Goal: Task Accomplishment & Management: Manage account settings

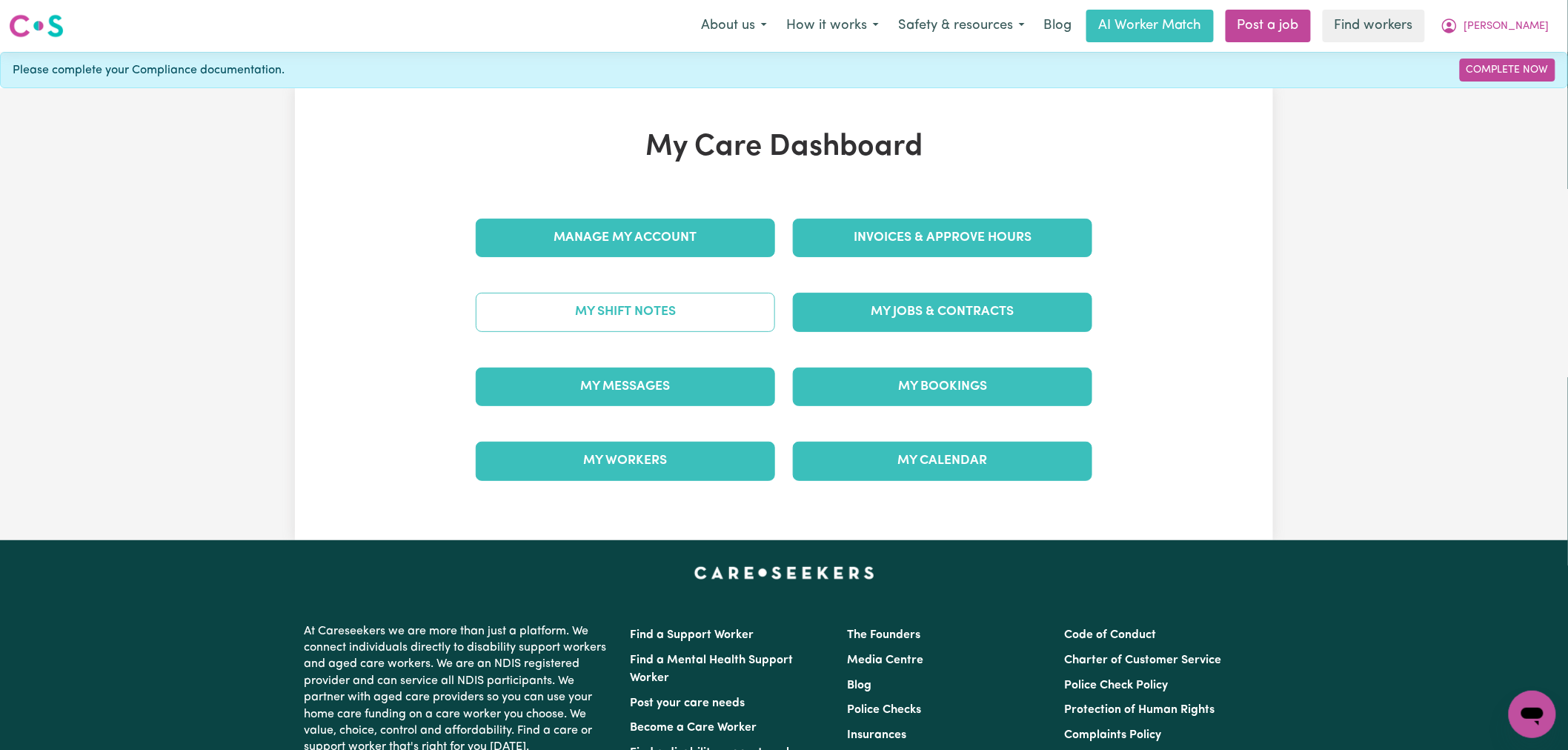
click at [721, 313] on link "My Shift Notes" at bounding box center [625, 312] width 299 height 38
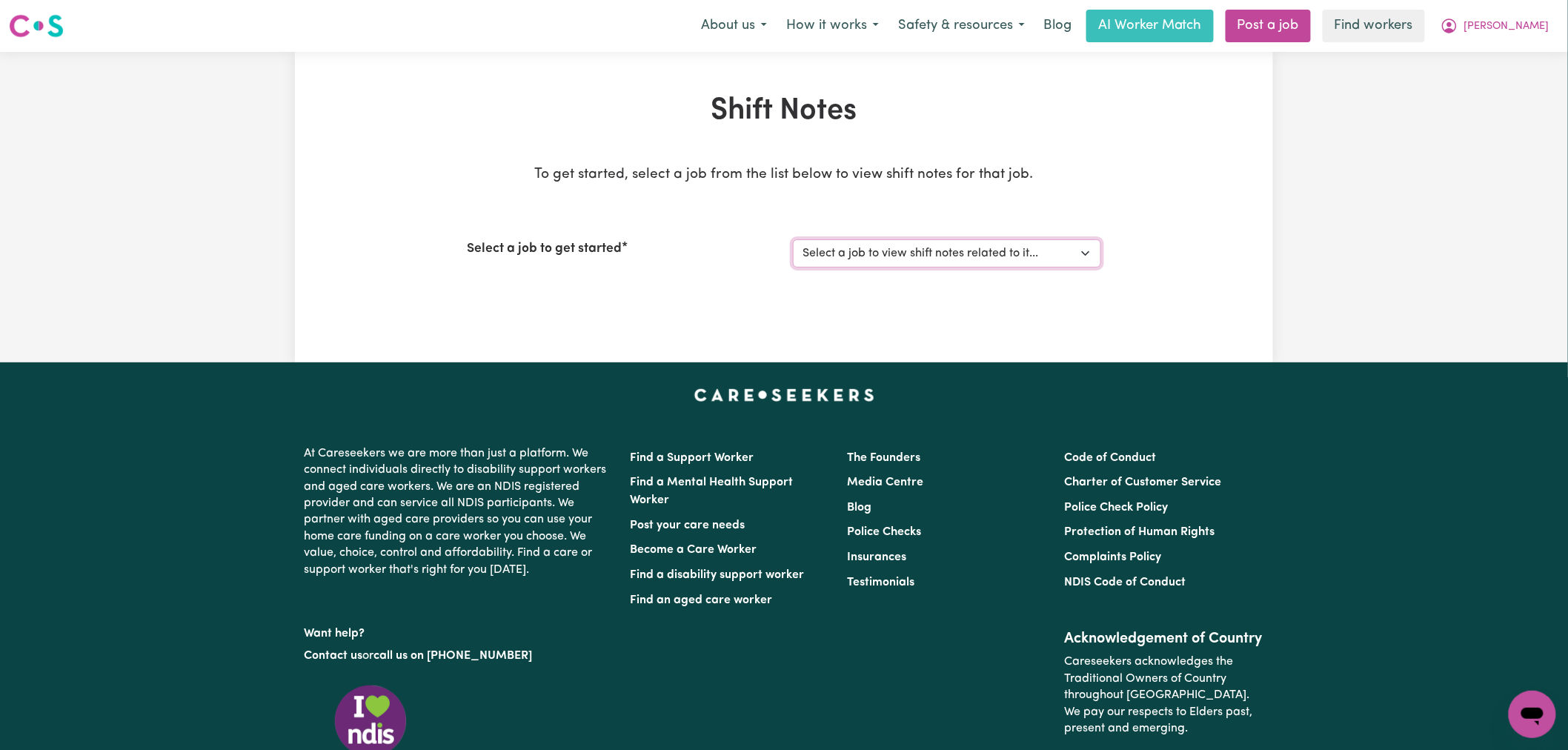
click at [910, 246] on select "Select a job to view shift notes related to it... [DEMOGRAPHIC_DATA] Support Wo…" at bounding box center [947, 253] width 309 height 28
select select "14843"
click at [793, 240] on select "Select a job to view shift notes related to it... [DEMOGRAPHIC_DATA] Support Wo…" at bounding box center [947, 253] width 309 height 28
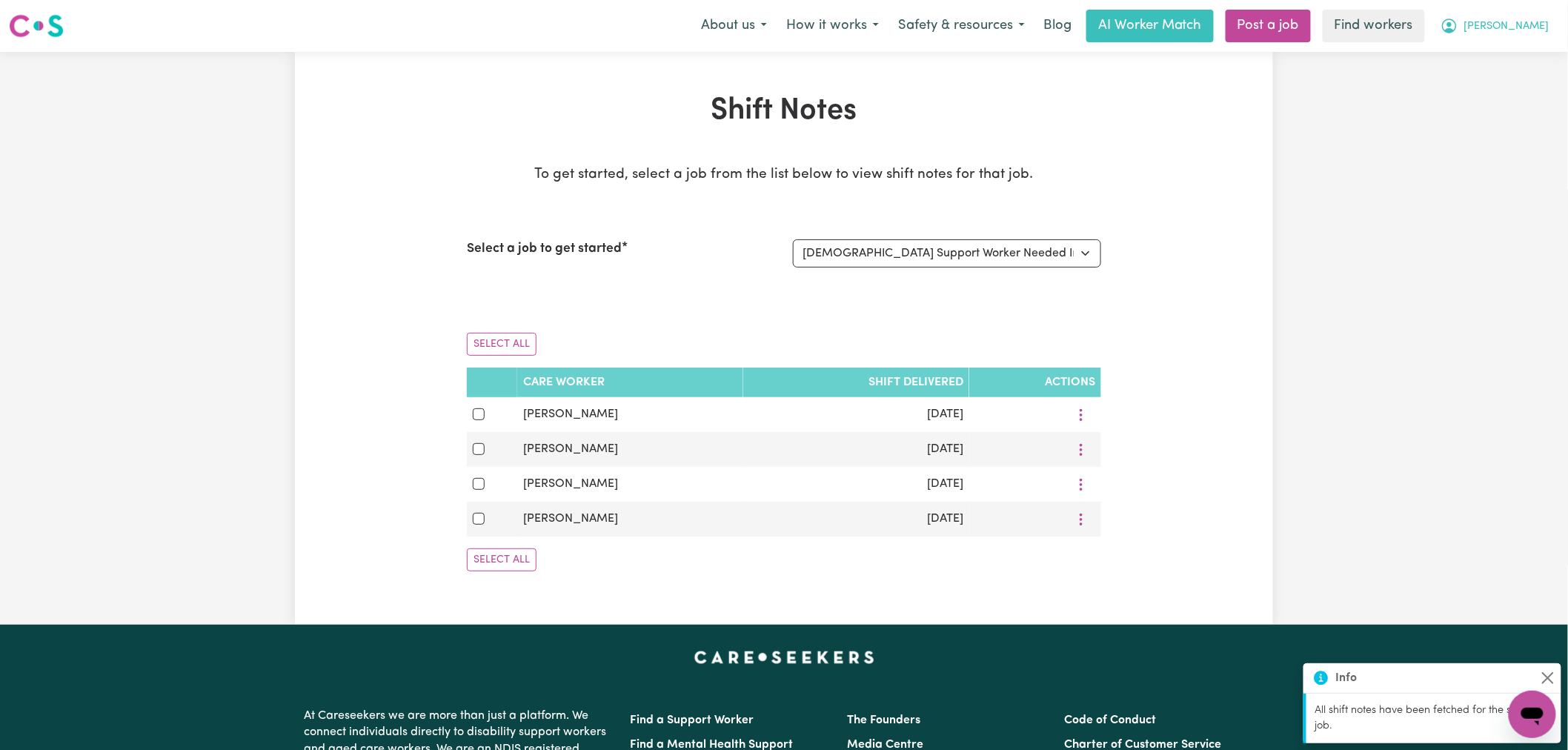
click at [1459, 30] on icon "My Account" at bounding box center [1450, 25] width 17 height 17
click at [1514, 54] on link "My Dashboard" at bounding box center [1500, 58] width 117 height 28
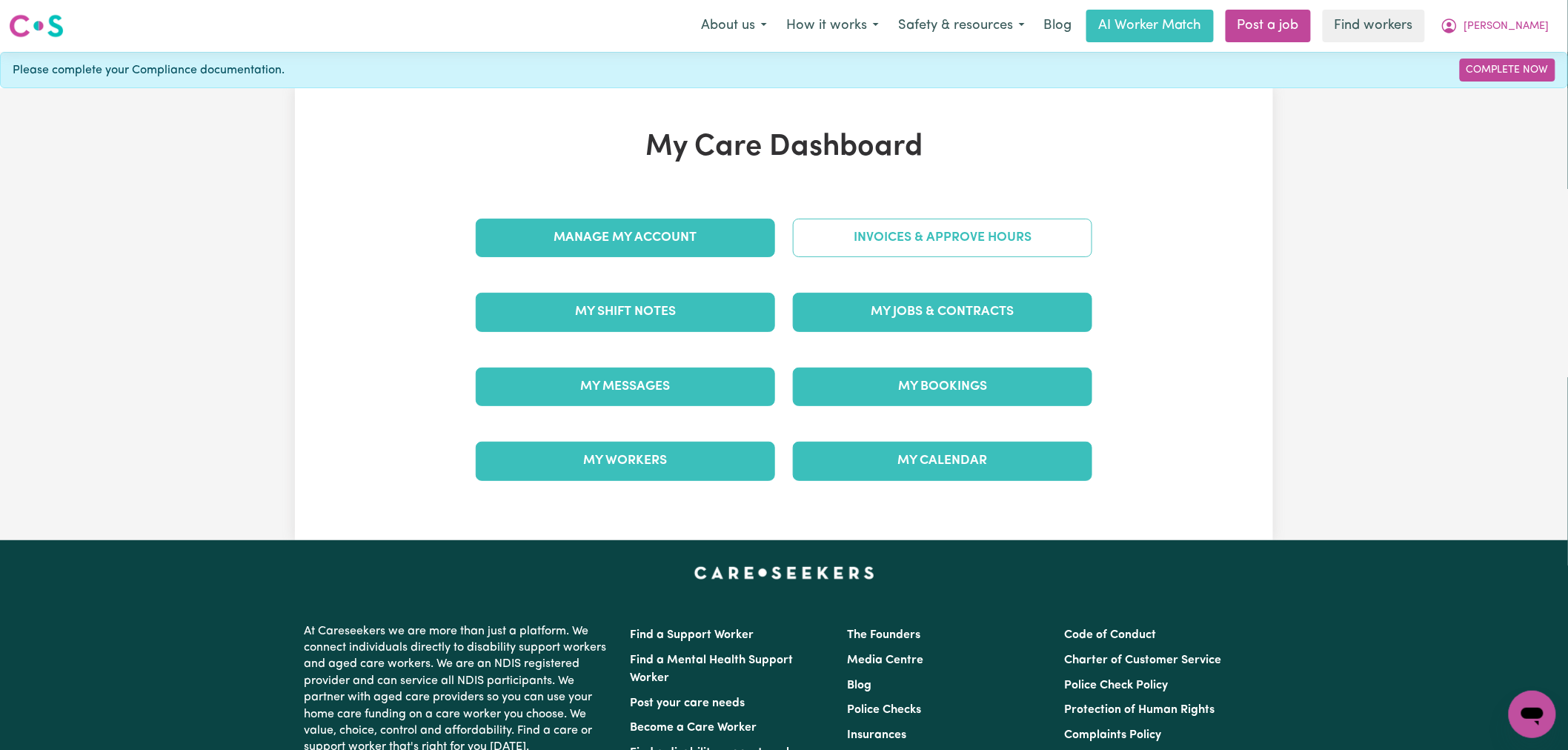
click at [1013, 240] on link "Invoices & Approve Hours" at bounding box center [943, 238] width 299 height 38
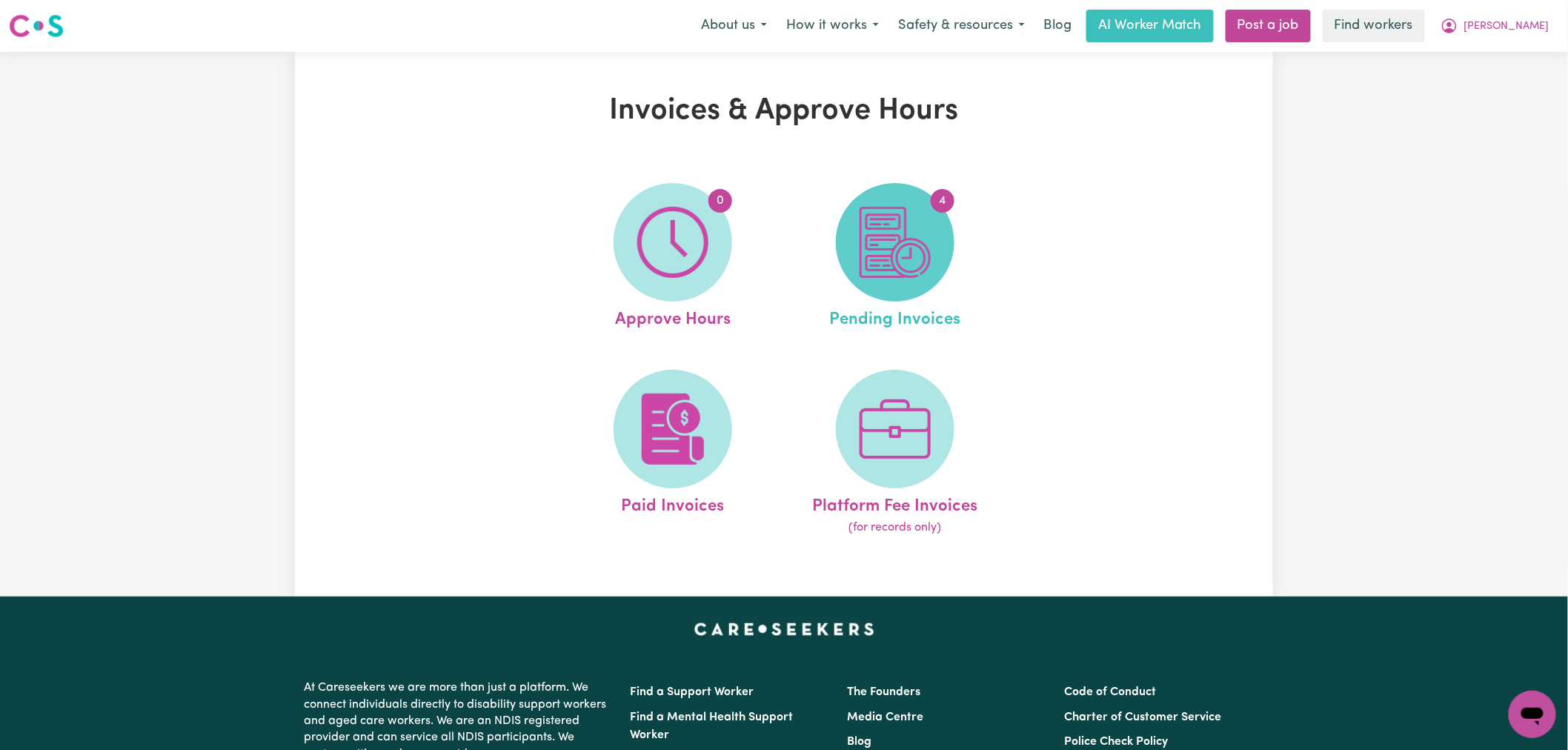
click at [906, 260] on img at bounding box center [895, 241] width 71 height 71
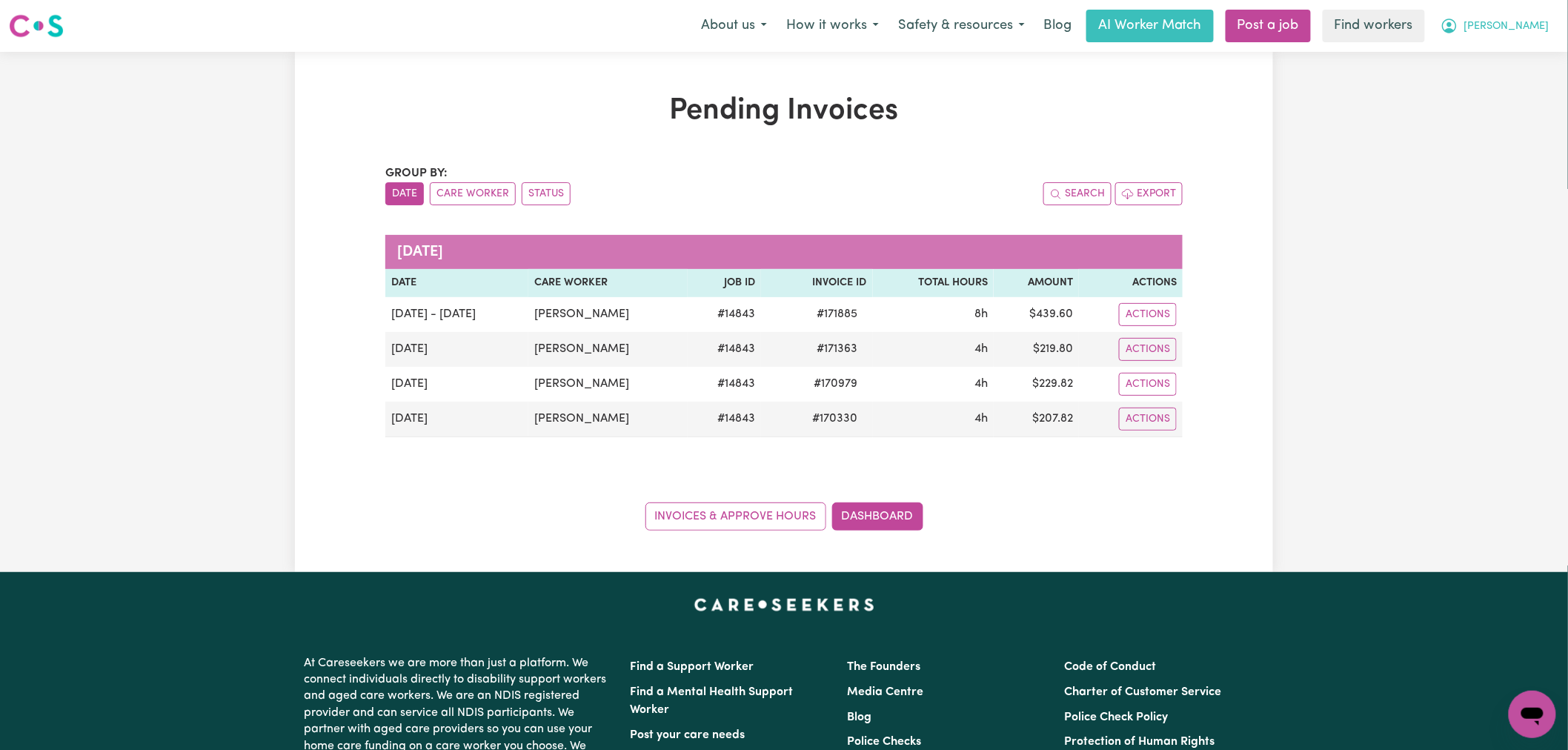
click at [1533, 35] on button "[PERSON_NAME]" at bounding box center [1495, 26] width 129 height 31
click at [1533, 55] on link "My Dashboard" at bounding box center [1500, 58] width 117 height 28
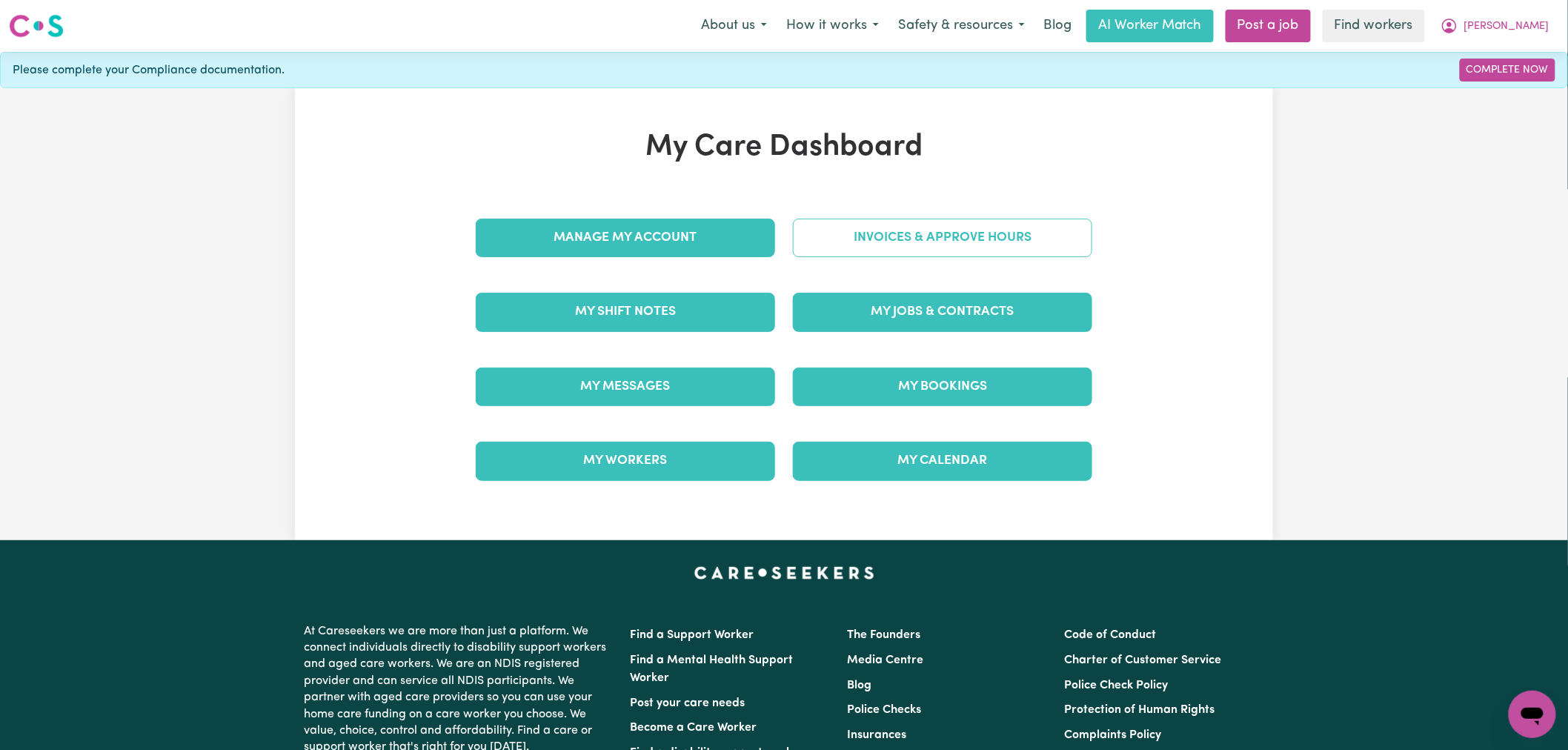
click at [872, 238] on link "Invoices & Approve Hours" at bounding box center [943, 238] width 299 height 38
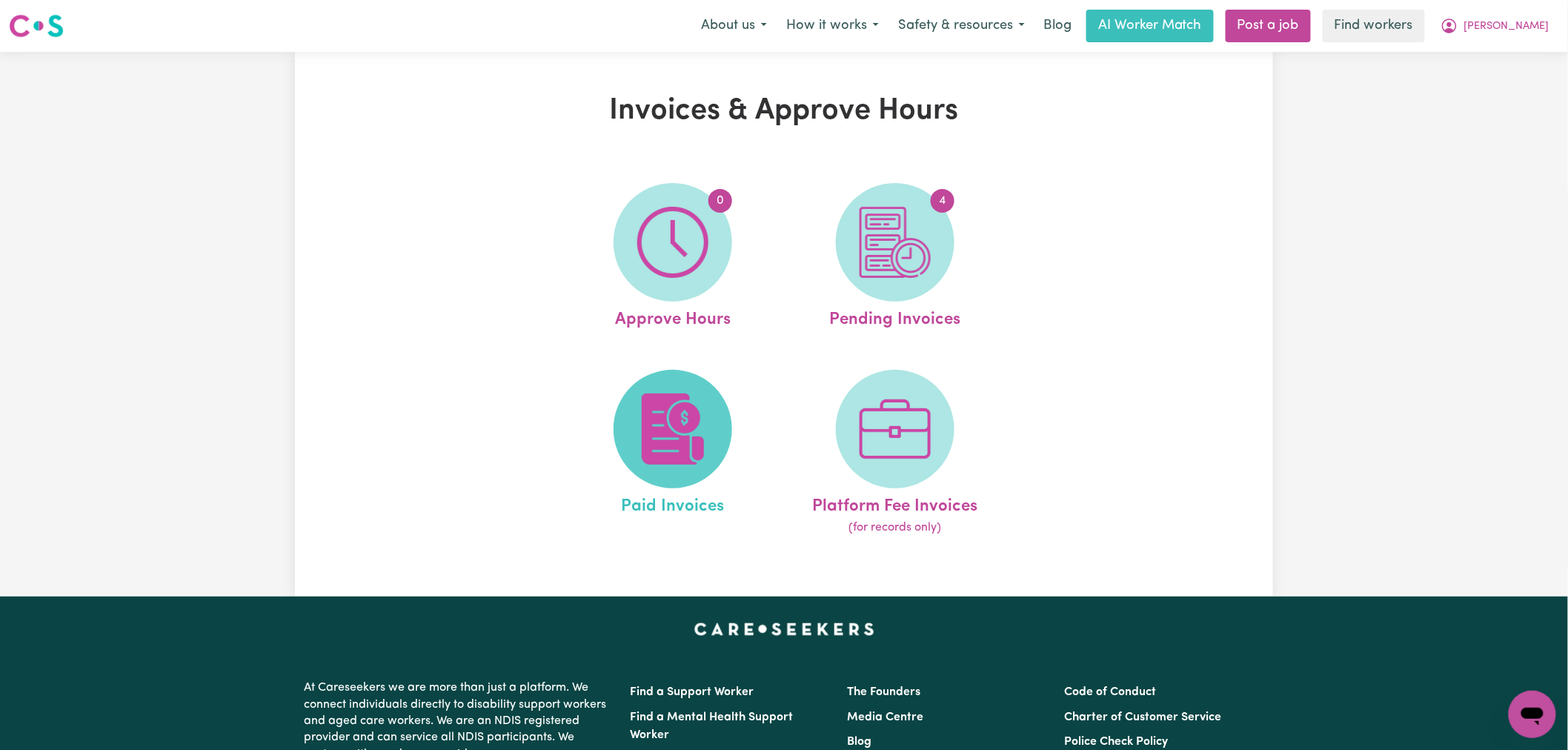
click at [690, 463] on img at bounding box center [672, 428] width 71 height 71
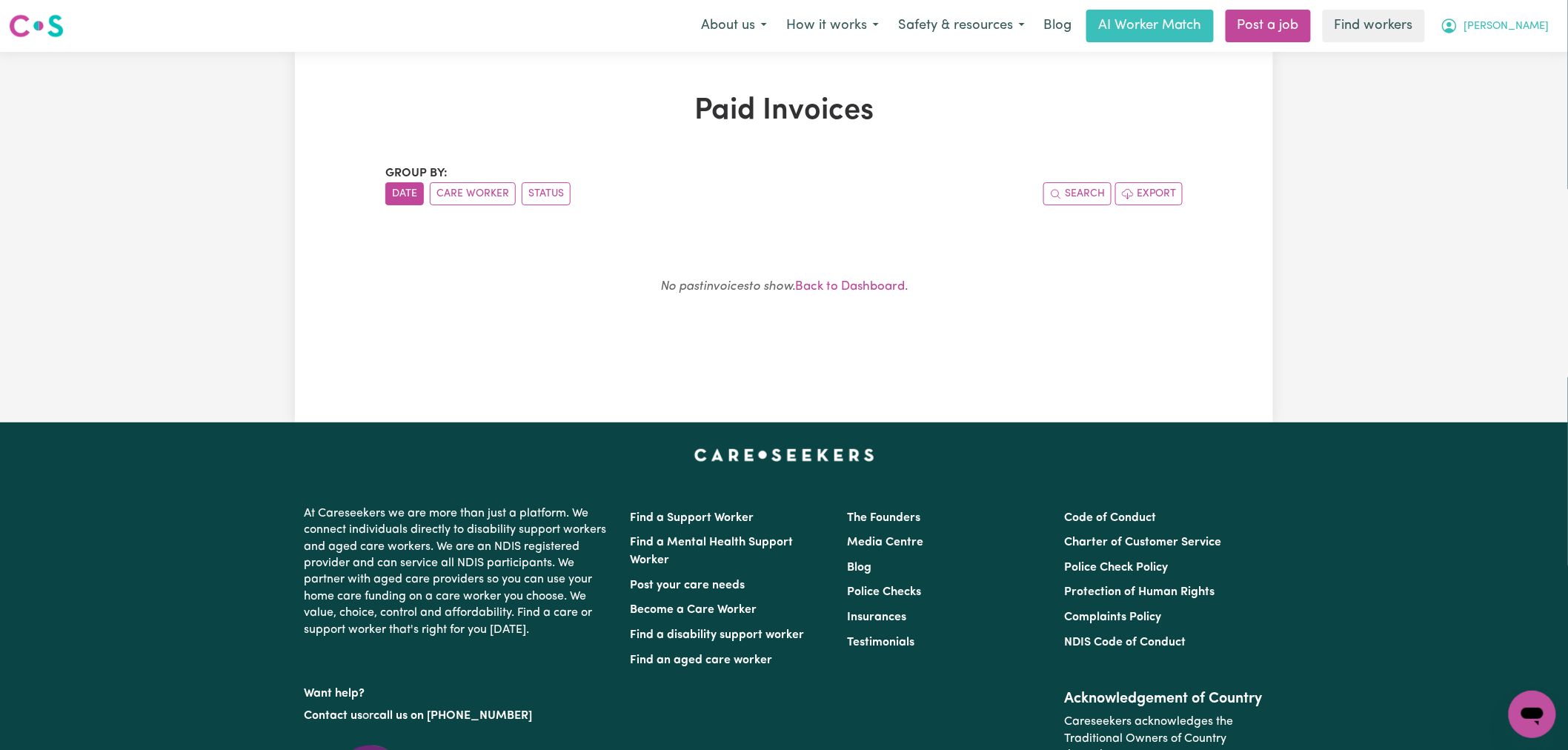
click at [1533, 25] on button "[PERSON_NAME]" at bounding box center [1495, 26] width 129 height 31
click at [1529, 50] on link "My Dashboard" at bounding box center [1500, 58] width 117 height 28
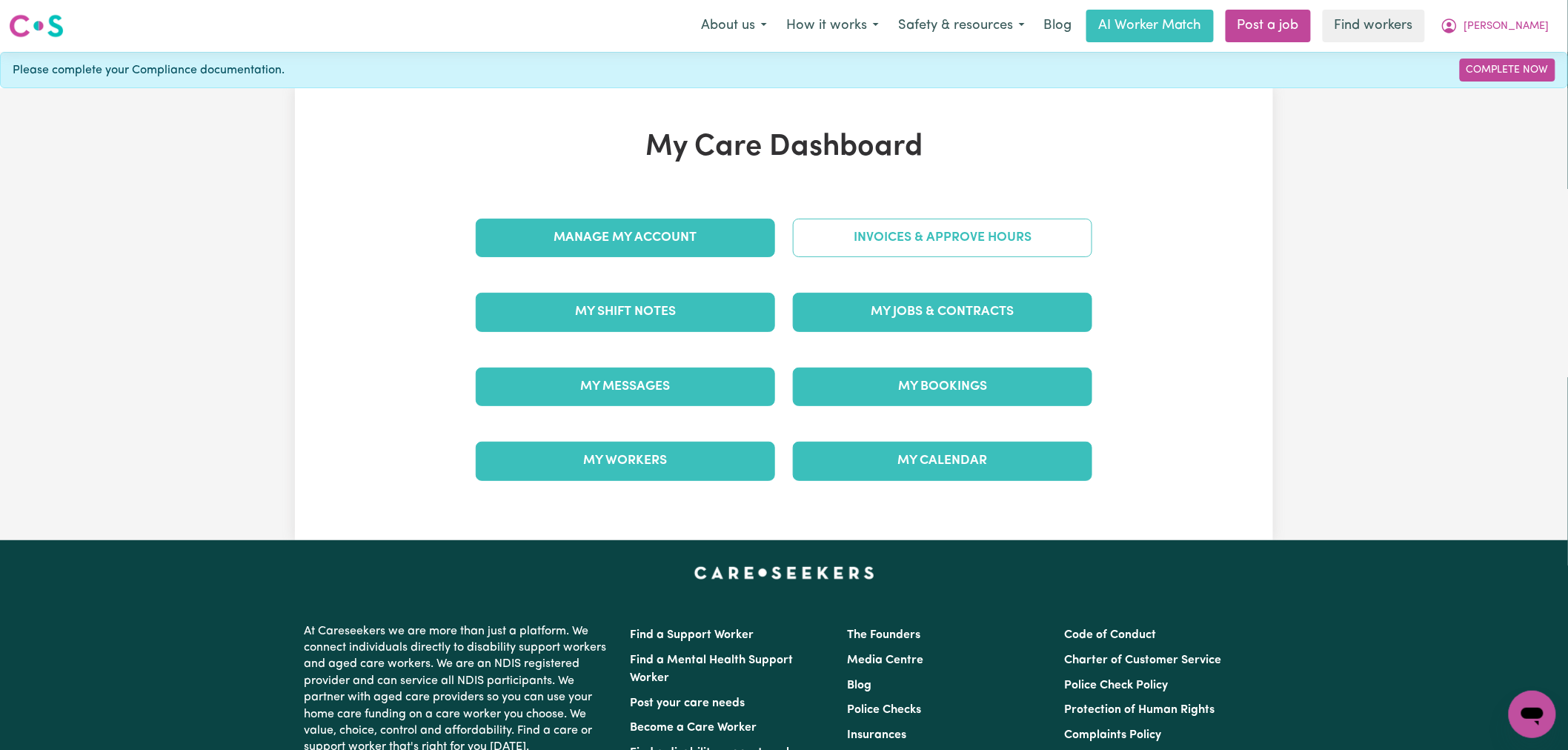
click at [1017, 238] on link "Invoices & Approve Hours" at bounding box center [943, 238] width 299 height 38
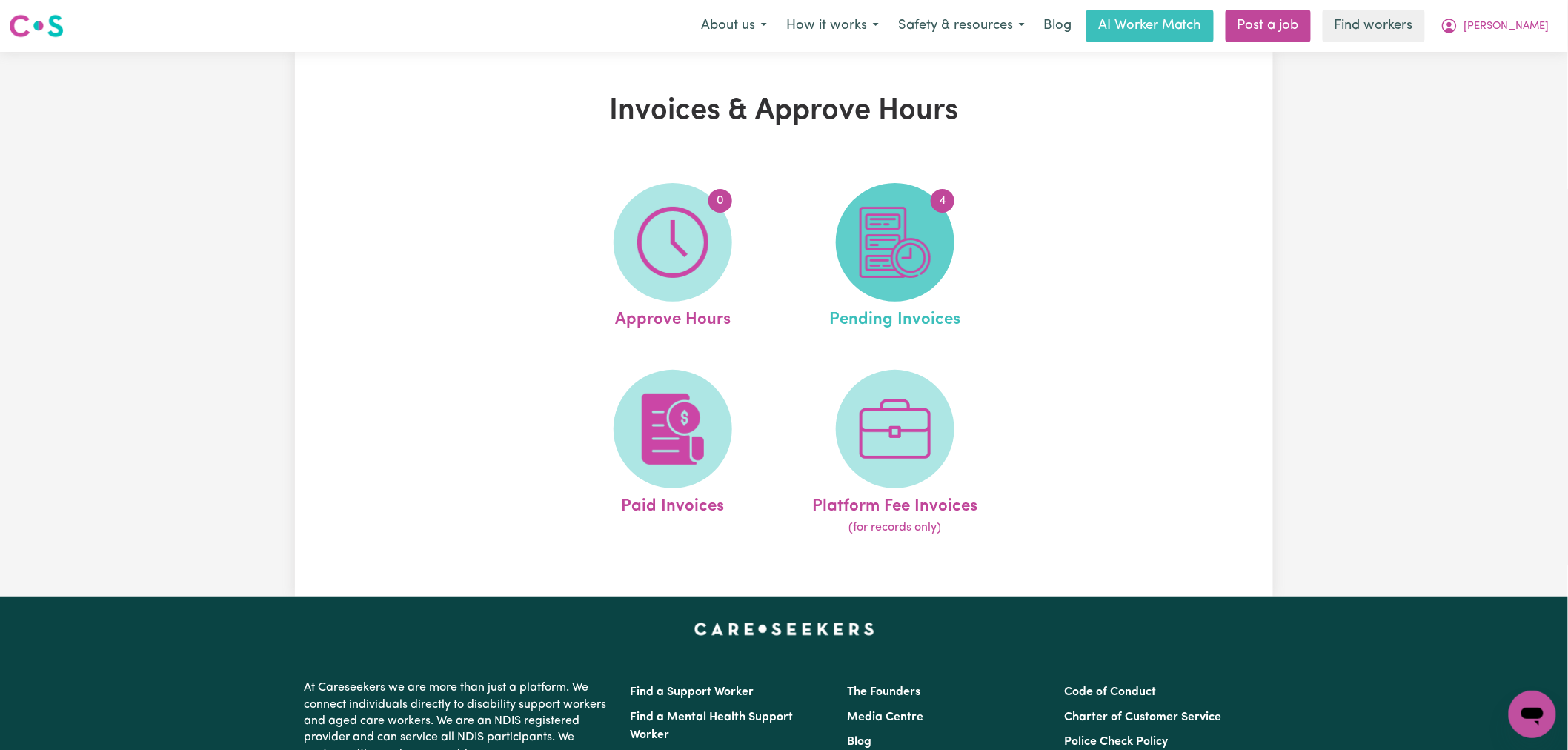
click at [913, 287] on span "4" at bounding box center [896, 242] width 119 height 119
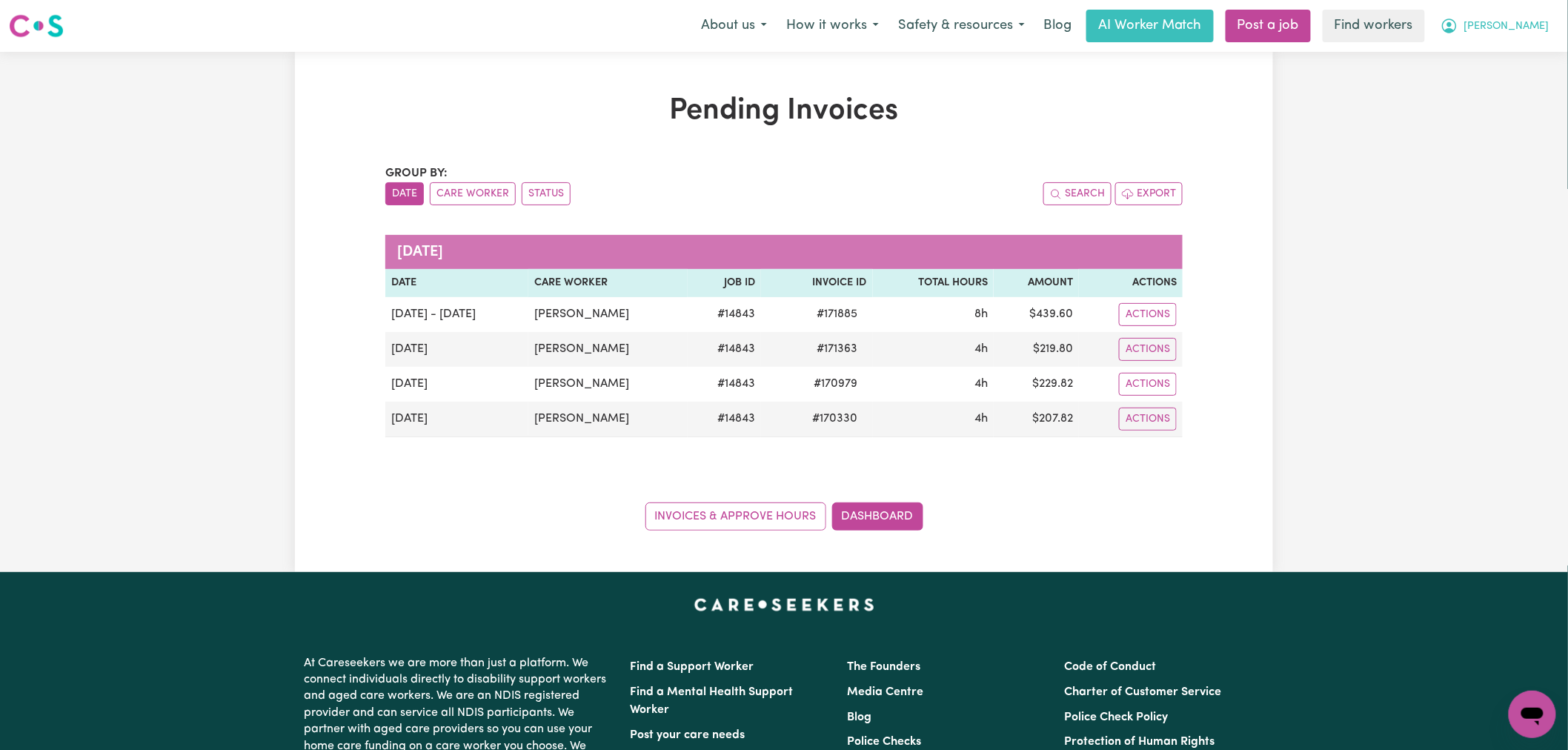
click at [1523, 38] on button "[PERSON_NAME]" at bounding box center [1495, 26] width 129 height 31
click at [1524, 53] on link "My Dashboard" at bounding box center [1500, 58] width 117 height 28
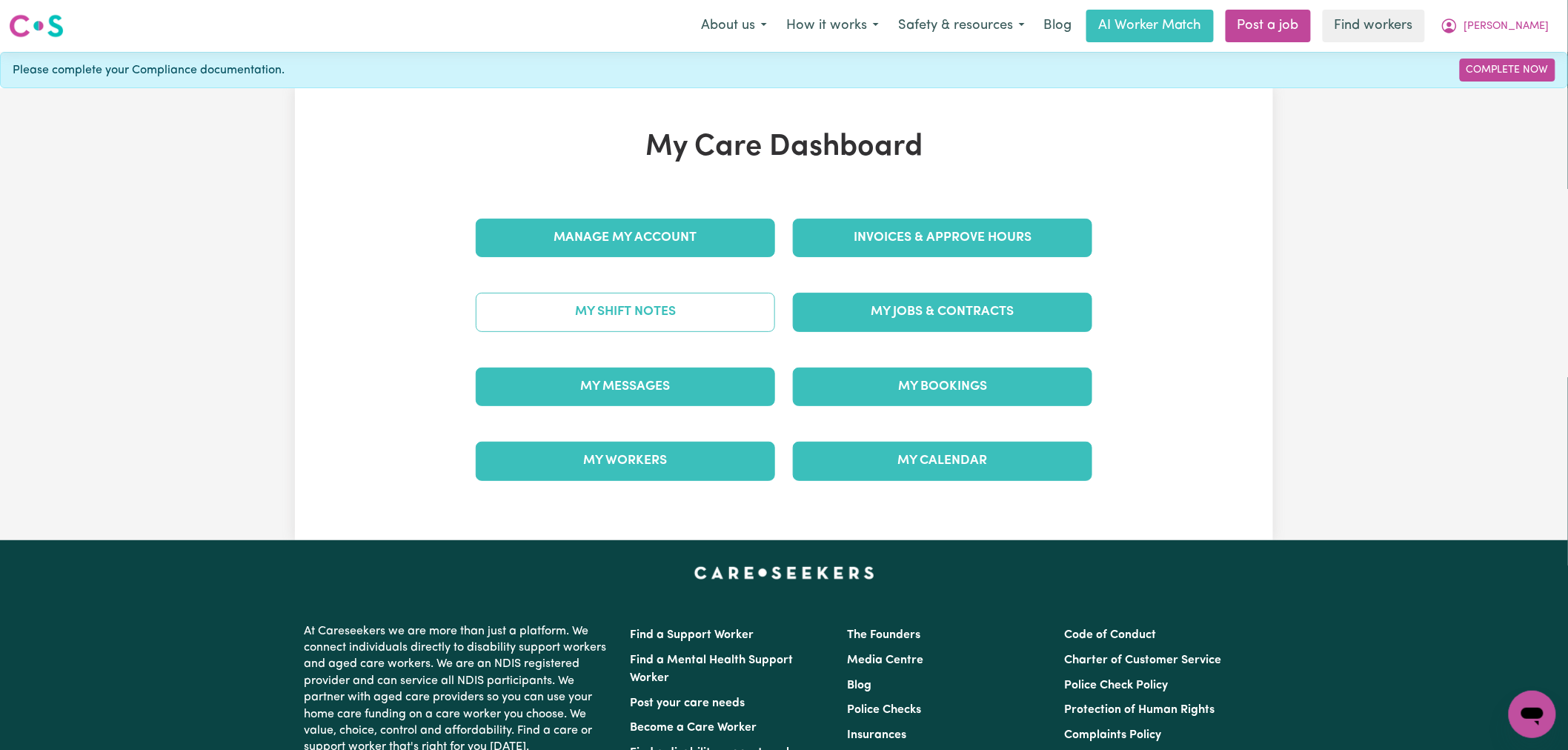
click at [675, 330] on link "My Shift Notes" at bounding box center [625, 312] width 299 height 38
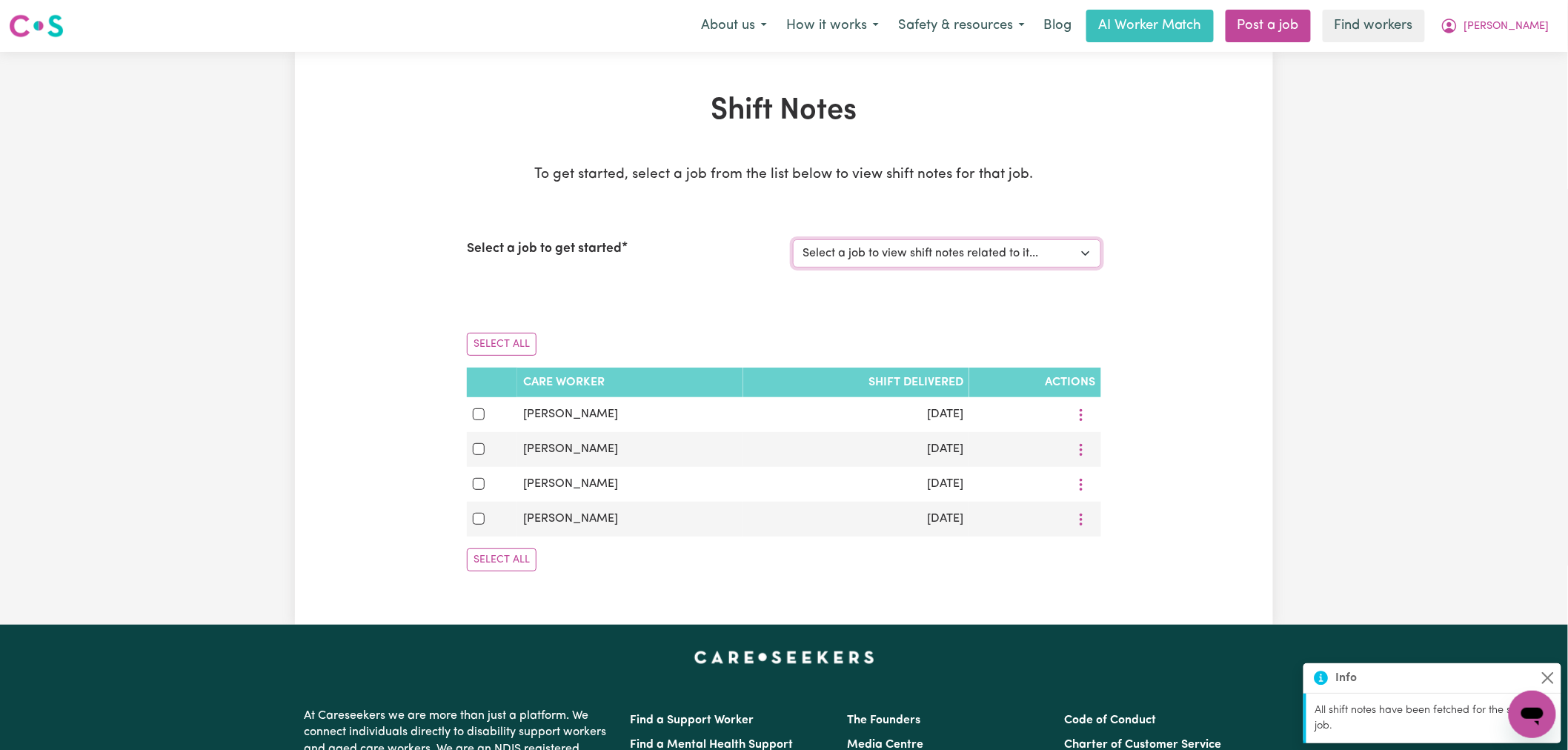
click at [982, 256] on select "Select a job to view shift notes related to it... [DEMOGRAPHIC_DATA] Support Wo…" at bounding box center [947, 253] width 309 height 28
select select "14843"
click at [793, 240] on select "Select a job to view shift notes related to it... [DEMOGRAPHIC_DATA] Support Wo…" at bounding box center [947, 253] width 309 height 28
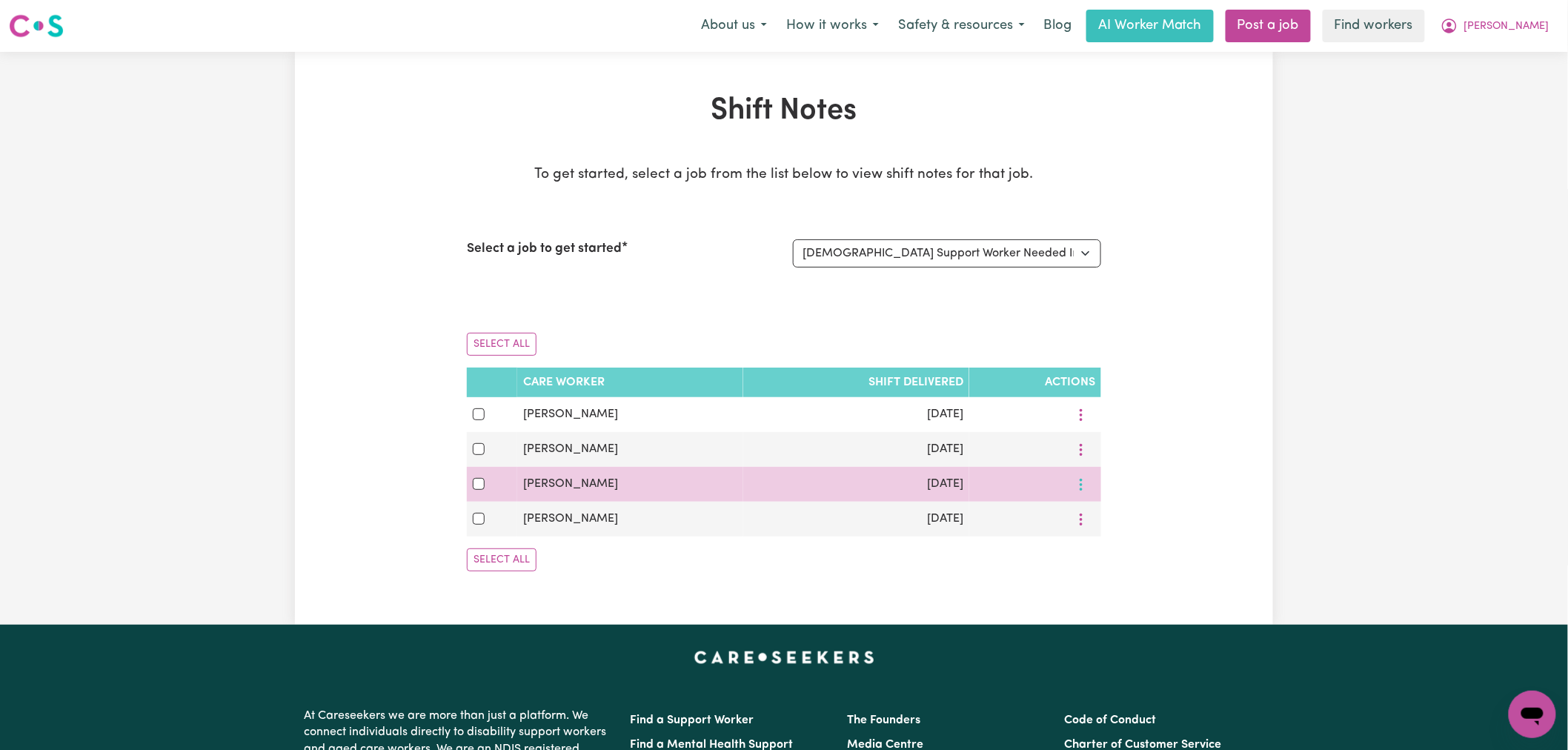
click at [1086, 490] on icon "More options" at bounding box center [1081, 484] width 15 height 15
click at [1114, 512] on span "View Shift Note" at bounding box center [1140, 518] width 80 height 12
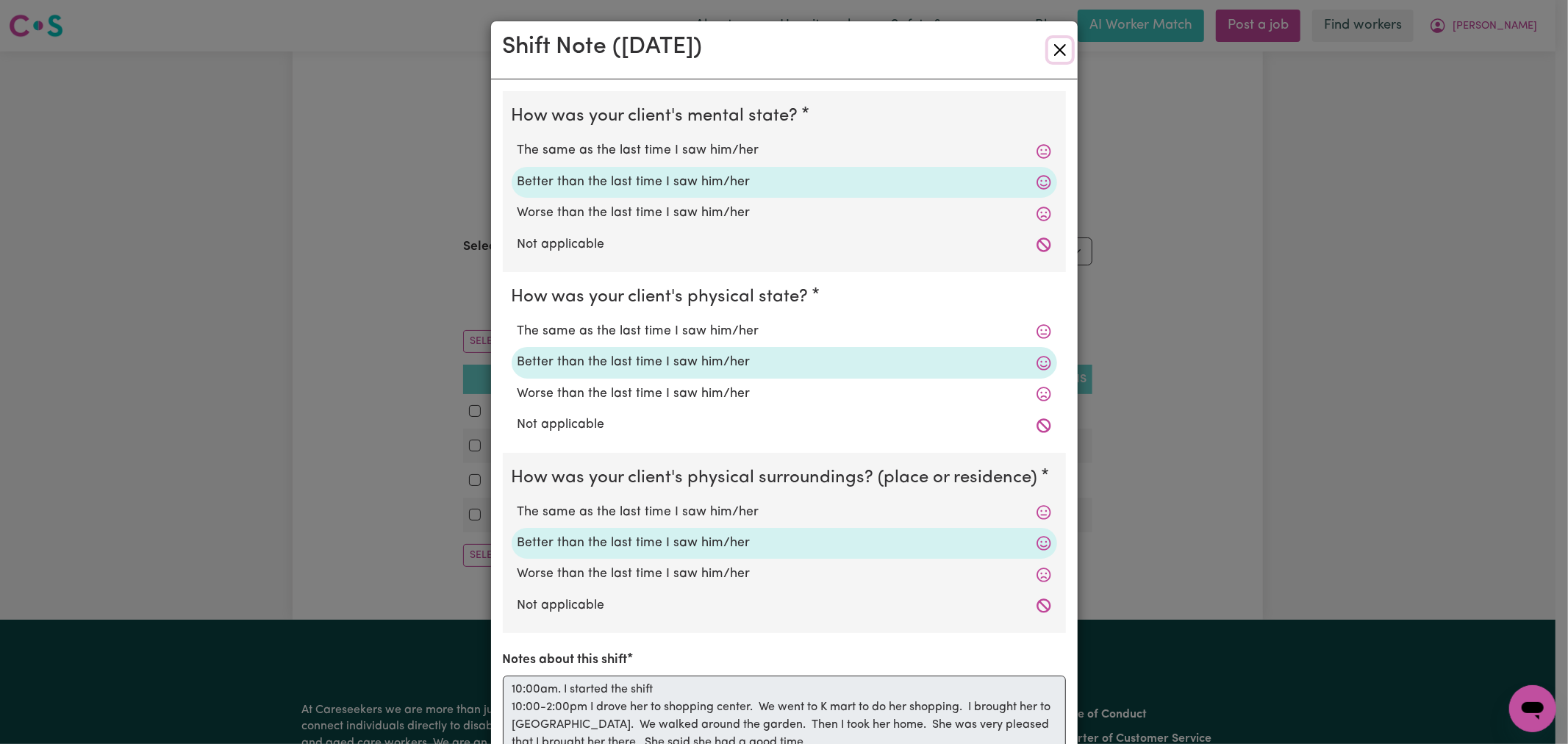
click at [1058, 55] on button "Close" at bounding box center [1060, 49] width 23 height 23
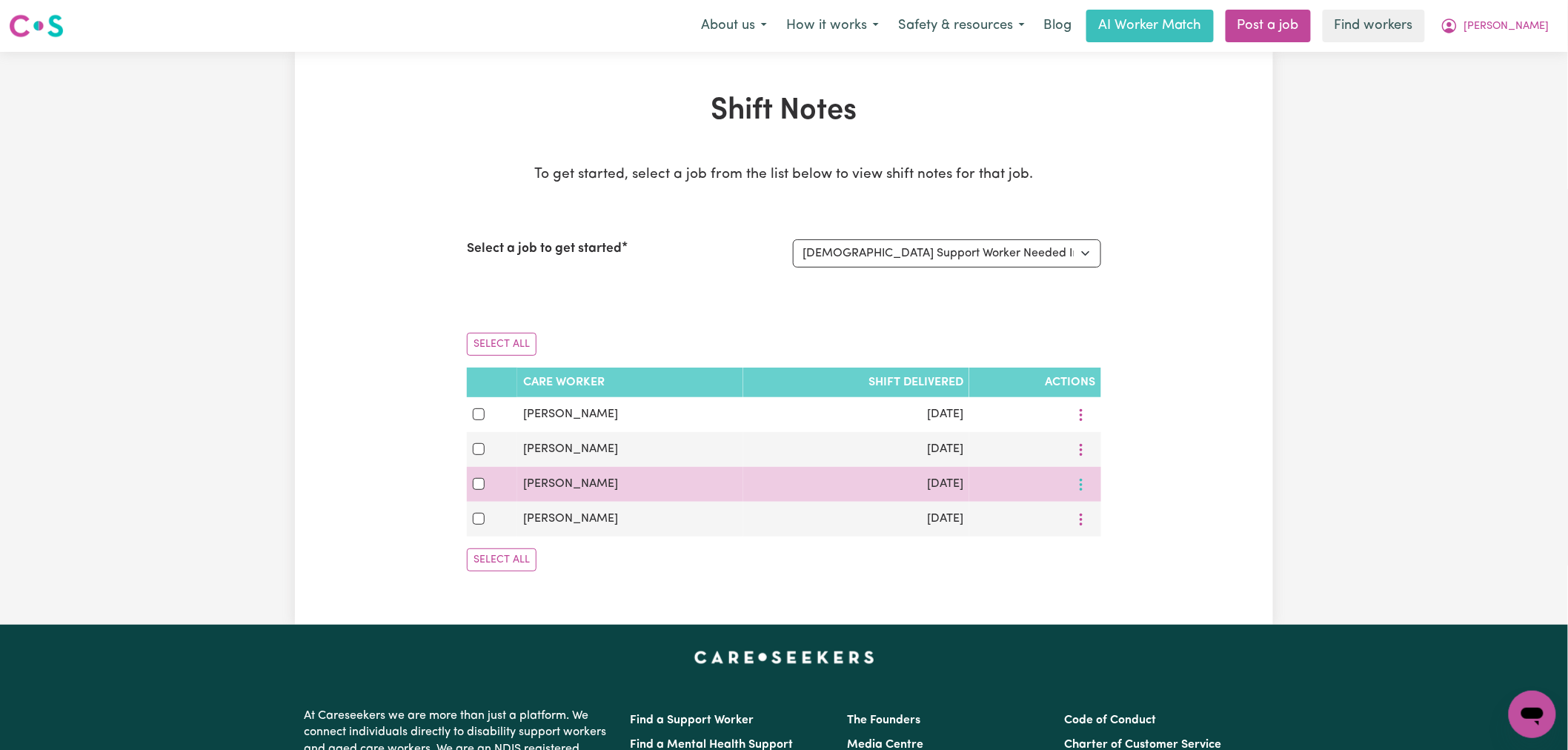
click at [1081, 478] on icon "More options" at bounding box center [1081, 484] width 15 height 15
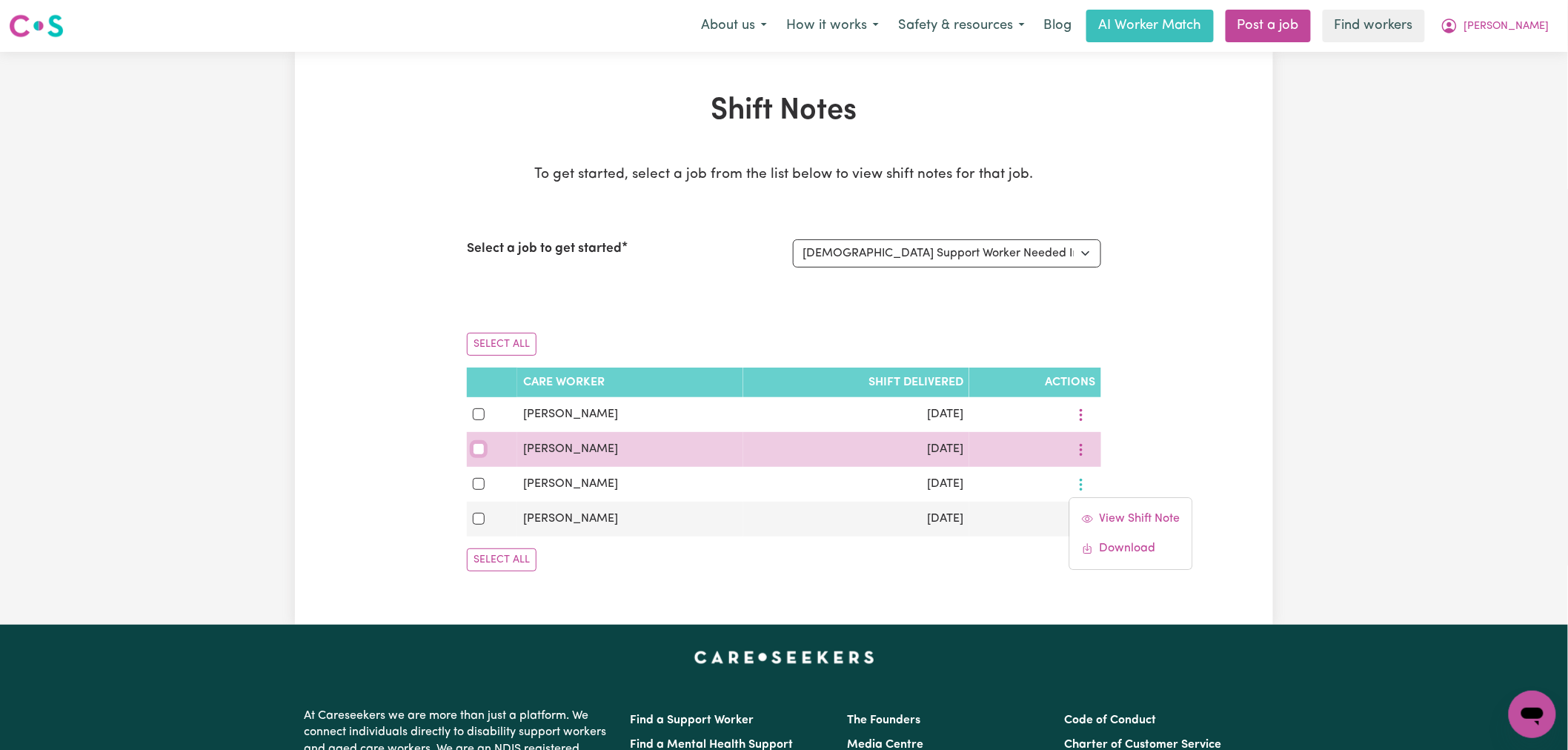
click at [480, 454] on input "checkbox" at bounding box center [479, 449] width 12 height 12
checkbox input "true"
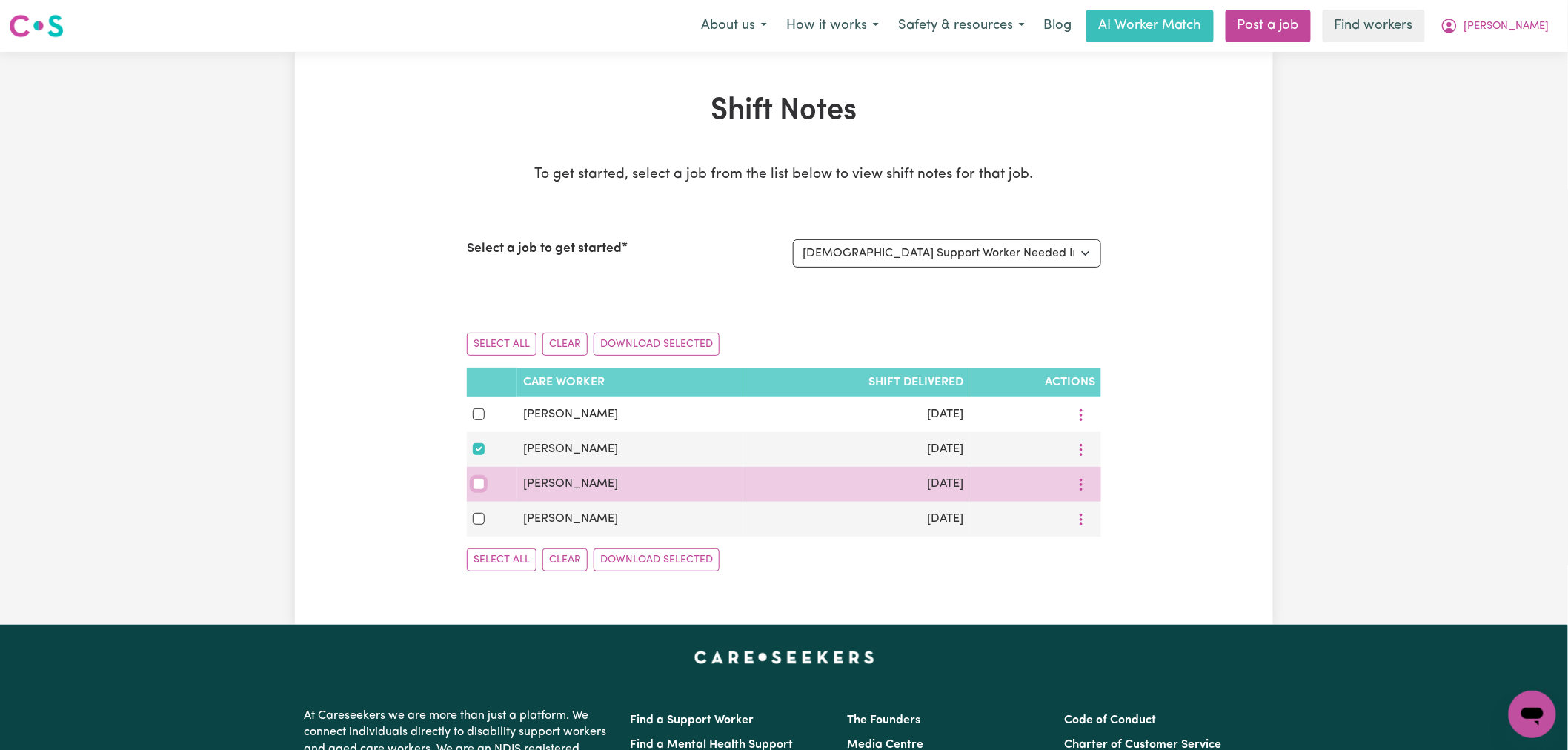
click at [484, 483] on input "checkbox" at bounding box center [479, 484] width 12 height 12
checkbox input "true"
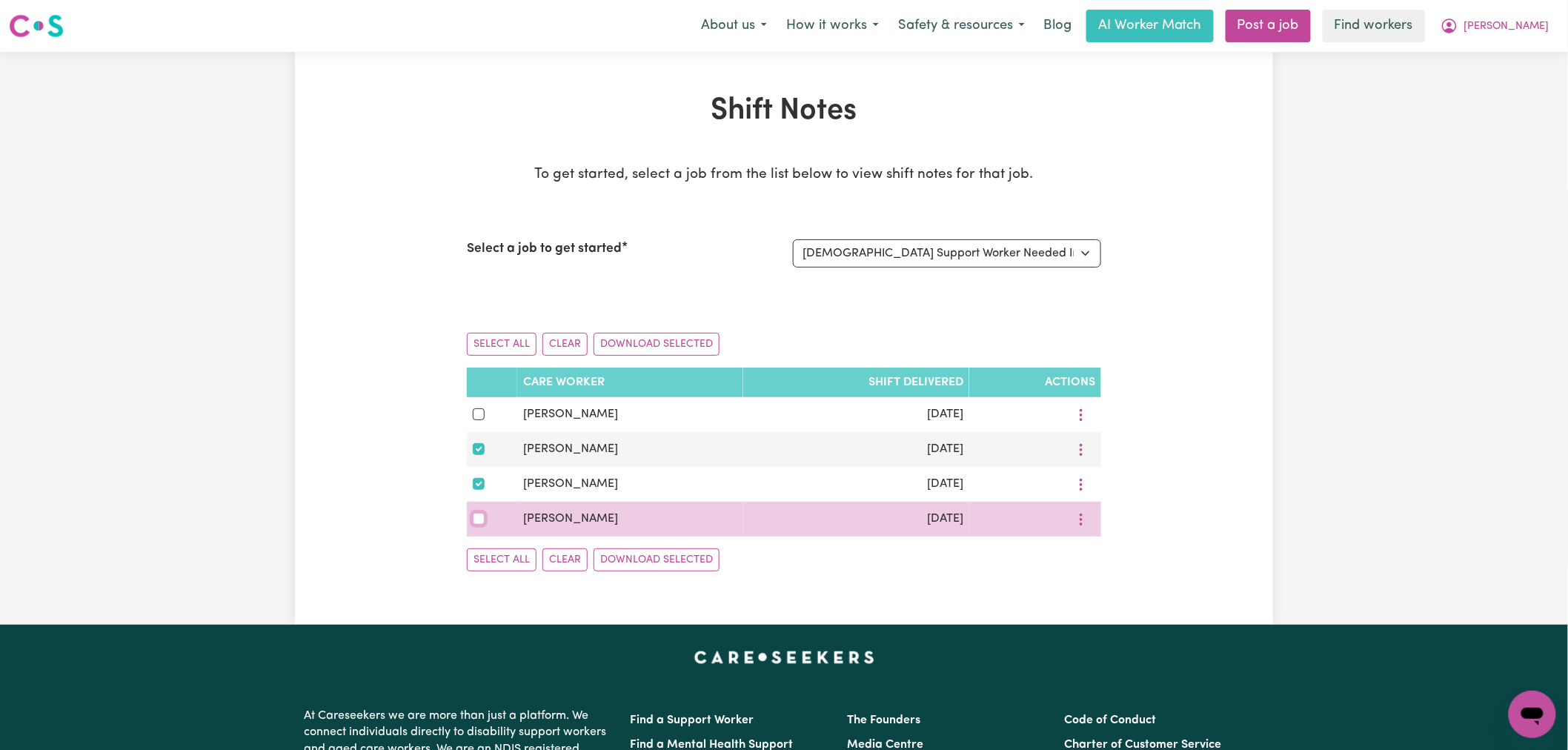
click at [479, 522] on input "checkbox" at bounding box center [479, 518] width 12 height 12
checkbox input "true"
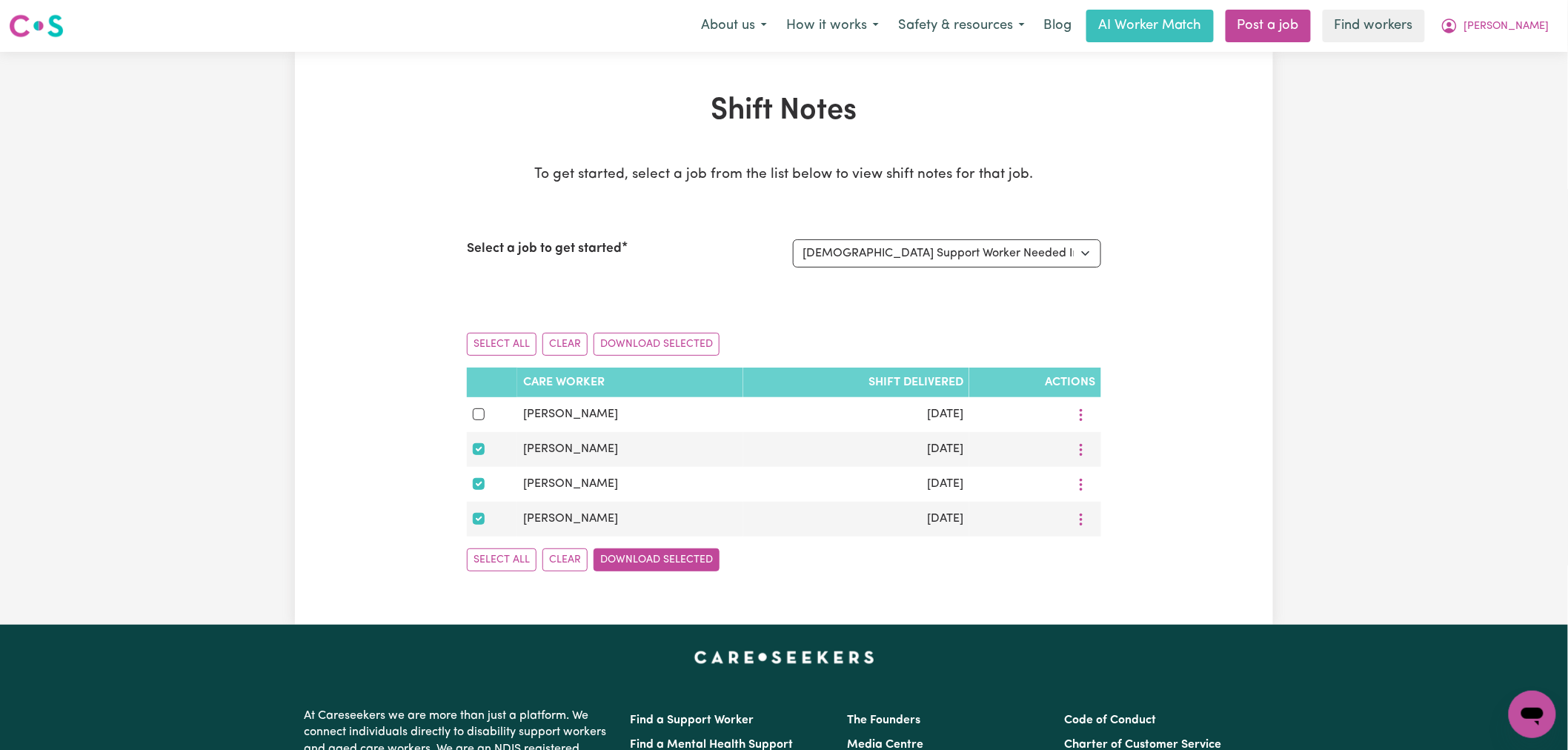
click at [640, 563] on button "Download Selected" at bounding box center [657, 559] width 126 height 23
click at [1536, 17] on button "[PERSON_NAME]" at bounding box center [1495, 26] width 129 height 31
click at [1516, 87] on link "Logout" at bounding box center [1500, 85] width 117 height 28
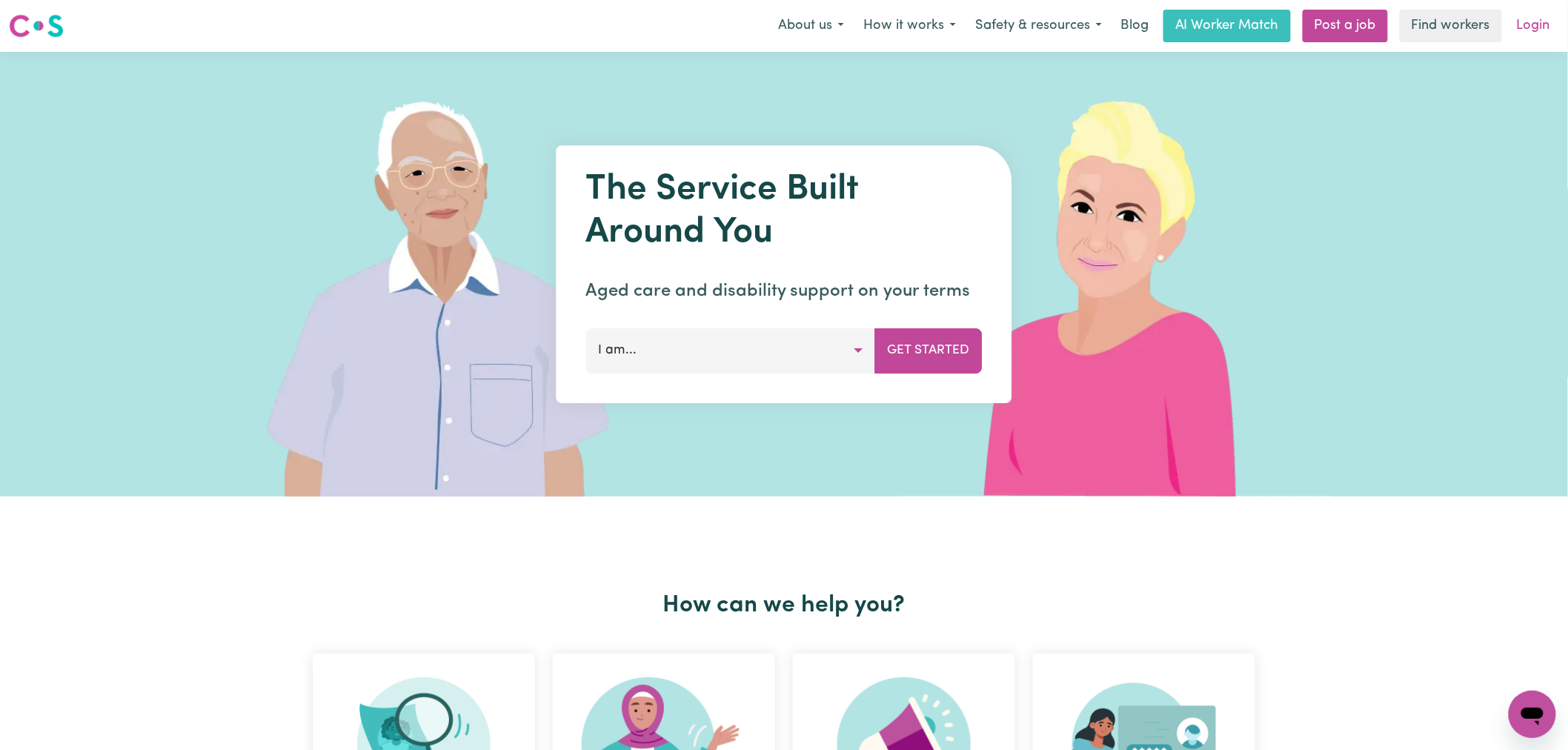
click at [1547, 23] on link "Login" at bounding box center [1534, 25] width 51 height 32
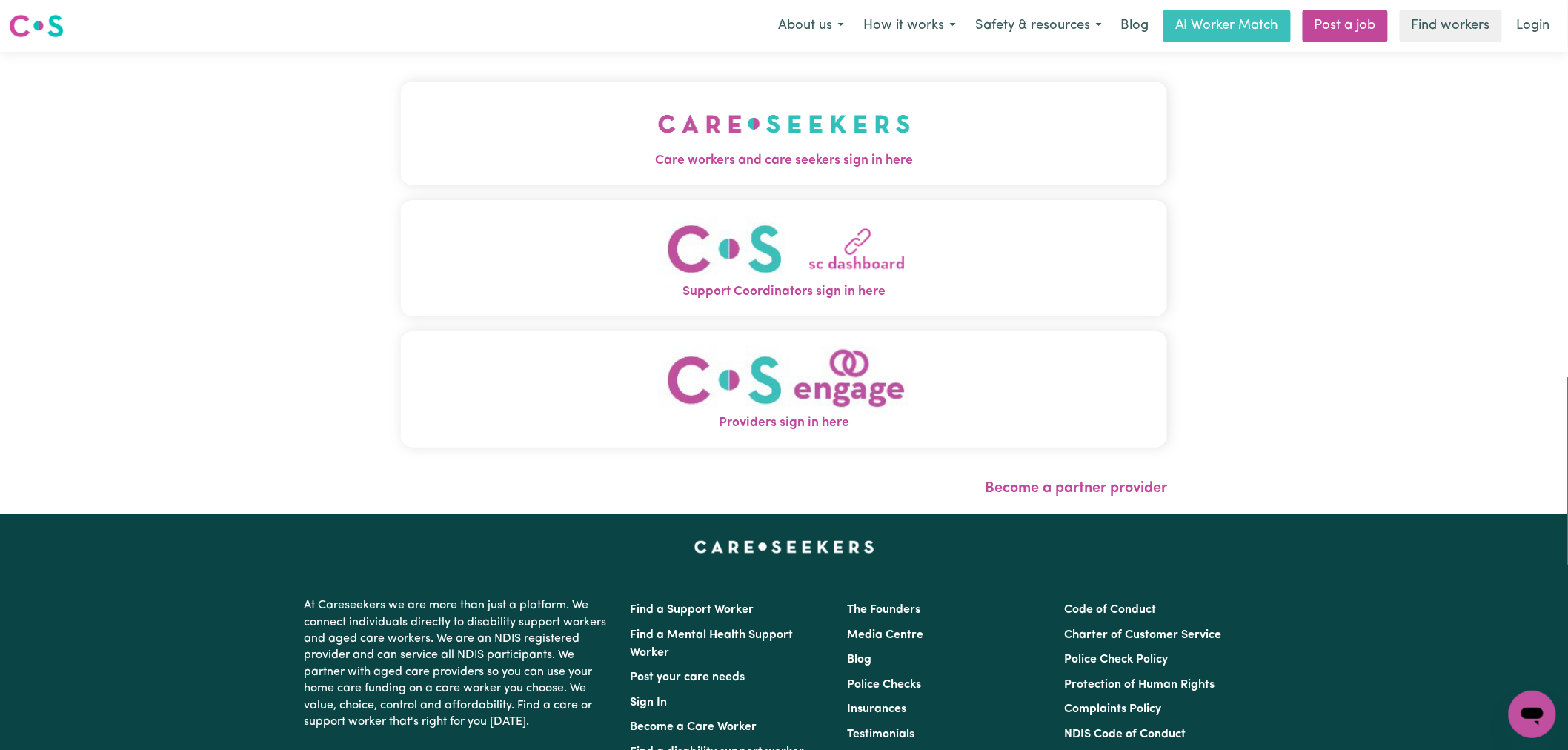
click at [714, 176] on button "Care workers and care seekers sign in here" at bounding box center [784, 133] width 766 height 104
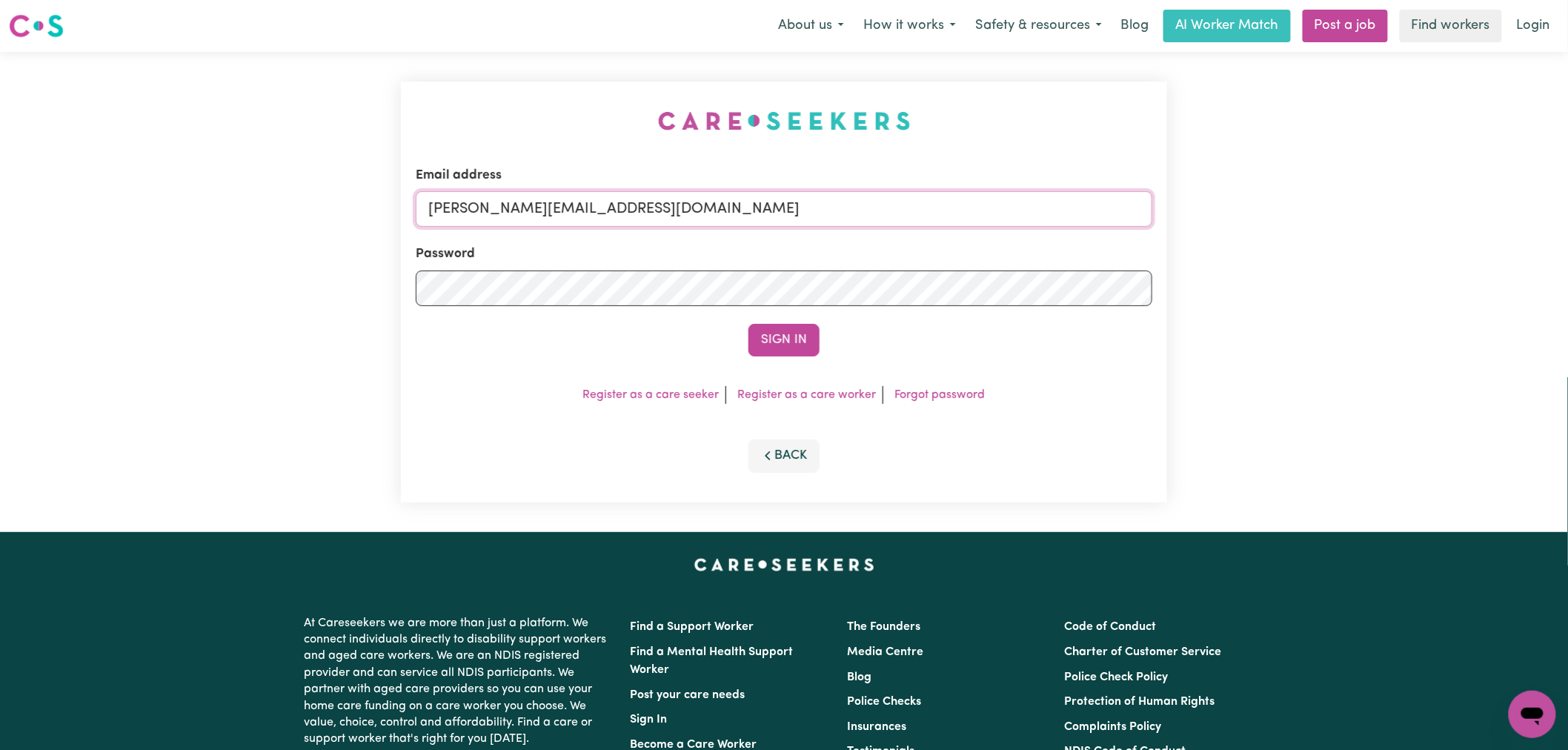
click at [735, 216] on input "[PERSON_NAME][EMAIL_ADDRESS][DOMAIN_NAME]" at bounding box center [784, 209] width 736 height 36
drag, startPoint x: 795, startPoint y: 204, endPoint x: 508, endPoint y: 205, distance: 287.0
click at [508, 205] on input "[EMAIL_ADDRESS][DOMAIN_NAME] |" at bounding box center [784, 209] width 736 height 36
click at [790, 344] on button "Sign In" at bounding box center [784, 339] width 71 height 32
click at [831, 209] on input "[EMAIL_ADDRESS][DOMAIN_NAME] |" at bounding box center [784, 209] width 736 height 36
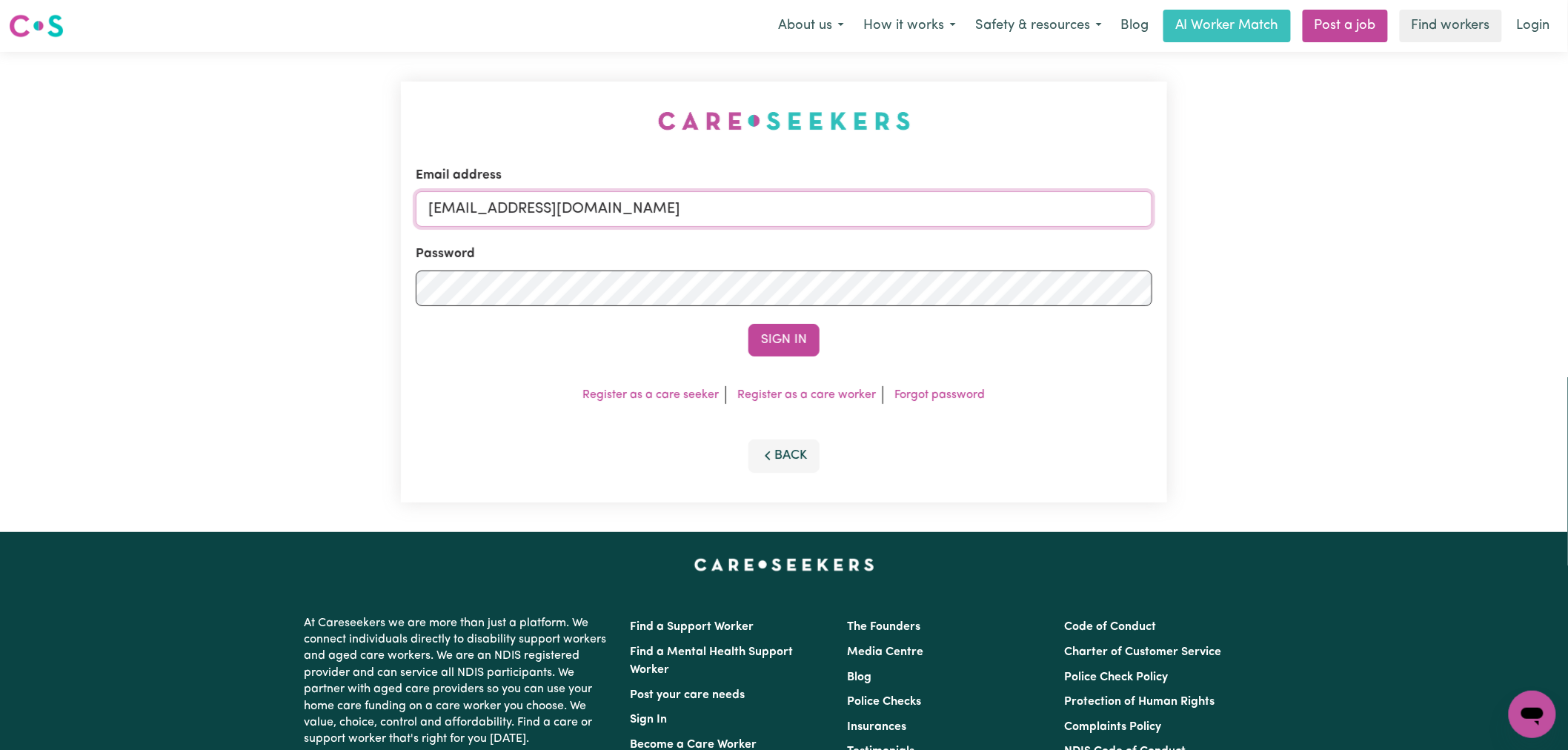
type input "[EMAIL_ADDRESS][DOMAIN_NAME]"
click at [749, 323] on button "Sign In" at bounding box center [784, 339] width 71 height 32
